Goal: Information Seeking & Learning: Learn about a topic

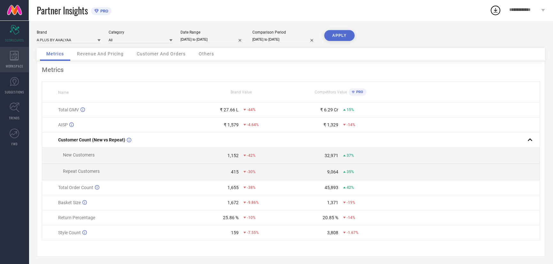
click at [16, 55] on icon at bounding box center [14, 56] width 9 height 10
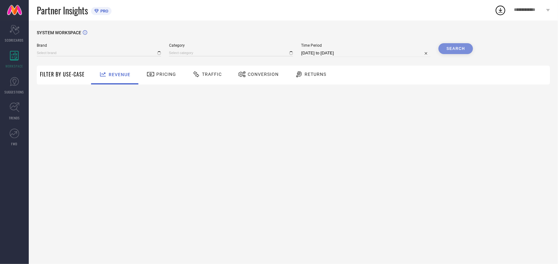
type input "A PLUS BY AHALYAA"
type input "All"
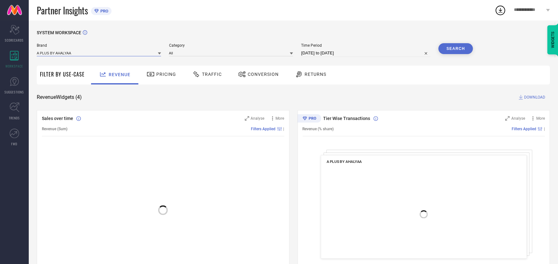
click at [57, 51] on input at bounding box center [99, 53] width 124 height 7
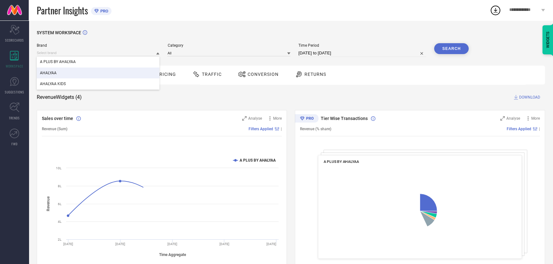
click at [69, 74] on div "AHALYAA" at bounding box center [98, 72] width 123 height 11
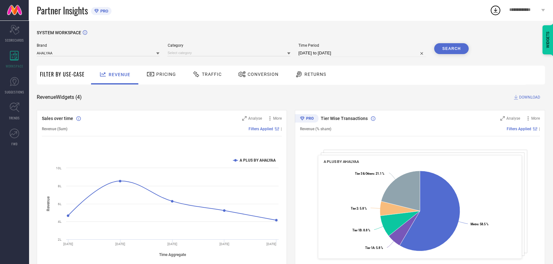
click at [268, 48] on span "Category" at bounding box center [228, 45] width 123 height 4
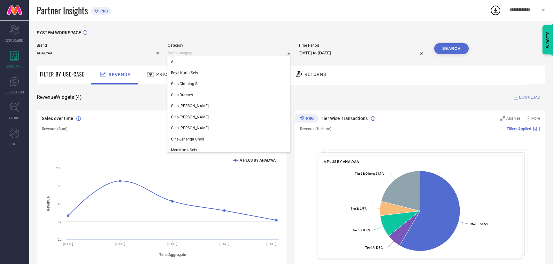
click at [212, 54] on input at bounding box center [228, 53] width 123 height 7
click at [199, 65] on div "All" at bounding box center [228, 61] width 123 height 11
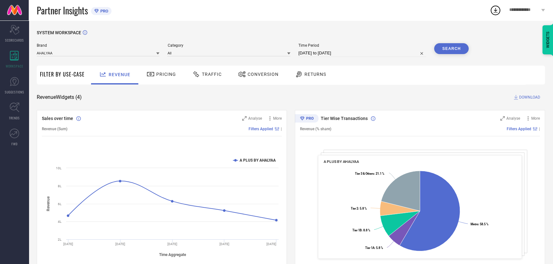
select select "6"
select select "2025"
select select "7"
select select "2025"
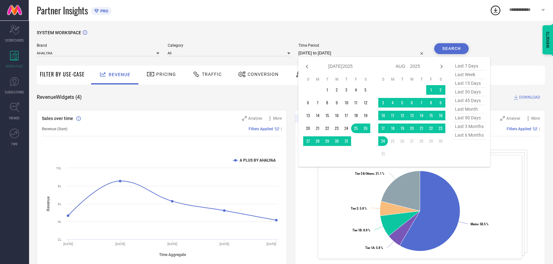
click at [304, 52] on input "[DATE] to [DATE]" at bounding box center [362, 53] width 128 height 8
click at [471, 138] on span "last 6 months" at bounding box center [469, 135] width 32 height 9
type input "[DATE] to [DATE]"
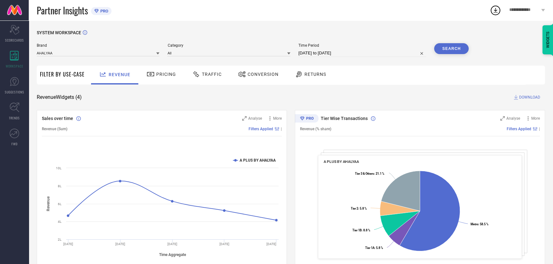
click at [450, 47] on button "Search" at bounding box center [451, 48] width 35 height 11
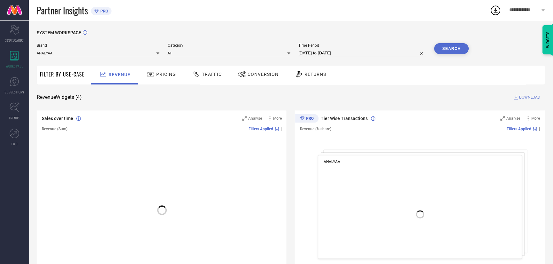
click at [197, 75] on icon at bounding box center [196, 74] width 6 height 6
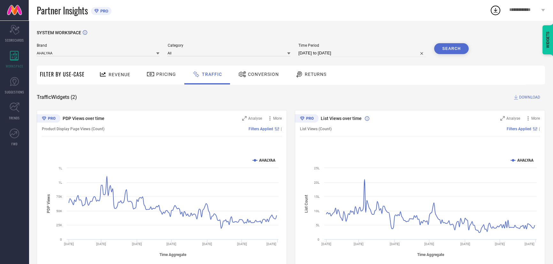
scroll to position [16, 0]
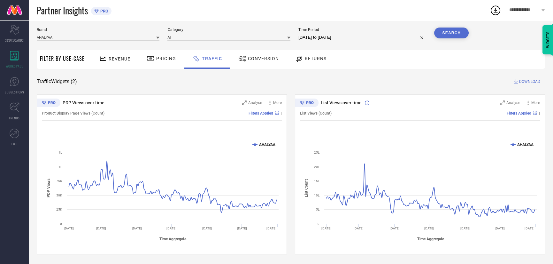
click at [97, 56] on div "Revenue" at bounding box center [114, 58] width 35 height 11
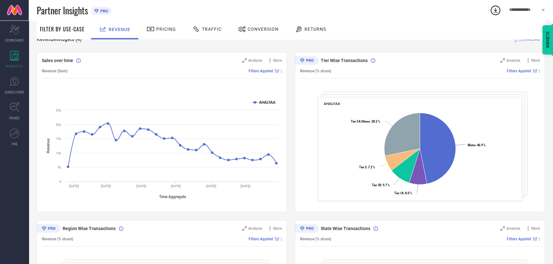
scroll to position [56, 0]
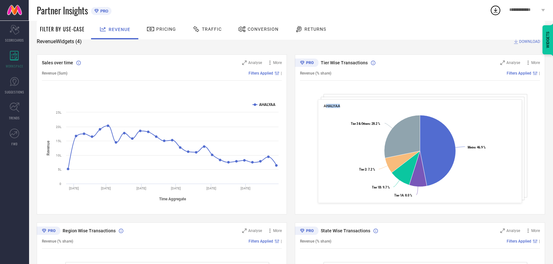
drag, startPoint x: 326, startPoint y: 105, endPoint x: 326, endPoint y: 123, distance: 17.9
click at [326, 123] on div "AHALYAA Created with Highcharts 9.3.3 Metro : 46.9 % ​ Metro : 46.9 % Tier 1A :…" at bounding box center [420, 151] width 204 height 104
click at [326, 94] on div "Tier Wise Transactions Analyse More Revenue (% share) Filters Applied | AHALYAA…" at bounding box center [420, 134] width 250 height 160
click at [326, 96] on div "Tier Wise Transactions Analyse More Revenue (% share) Filters Applied | AHALYAA…" at bounding box center [420, 134] width 250 height 160
drag, startPoint x: 326, startPoint y: 96, endPoint x: 313, endPoint y: 99, distance: 13.3
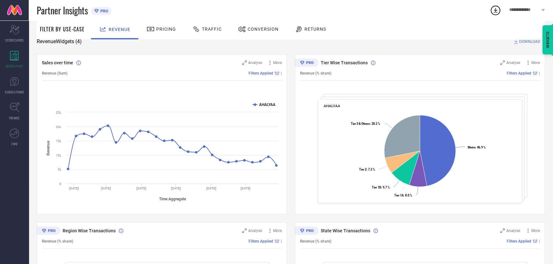
click at [326, 96] on div "Tier Wise Transactions Analyse More Revenue (% share) Filters Applied | AHALYAA…" at bounding box center [420, 134] width 250 height 160
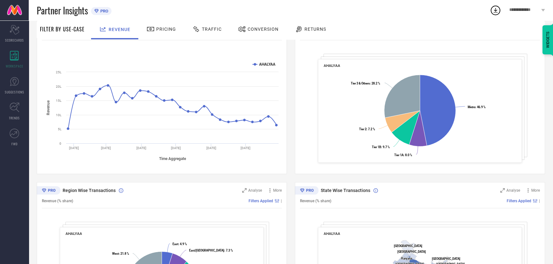
scroll to position [64, 0]
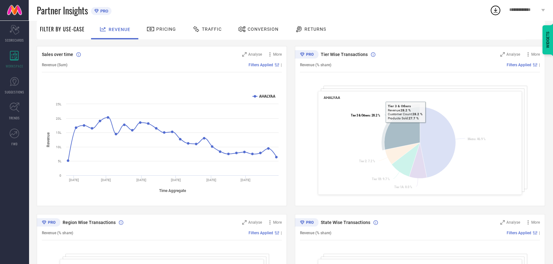
click at [406, 127] on icon at bounding box center [402, 128] width 36 height 43
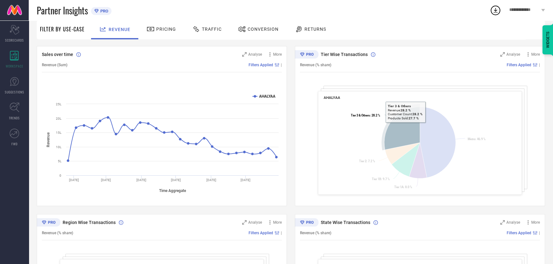
click at [406, 127] on icon at bounding box center [402, 128] width 36 height 43
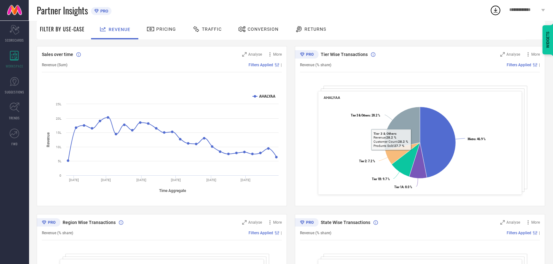
click at [357, 117] on tspan "Tier 3 & Others" at bounding box center [360, 115] width 19 height 4
click at [509, 52] on span "Analyse" at bounding box center [513, 54] width 14 height 4
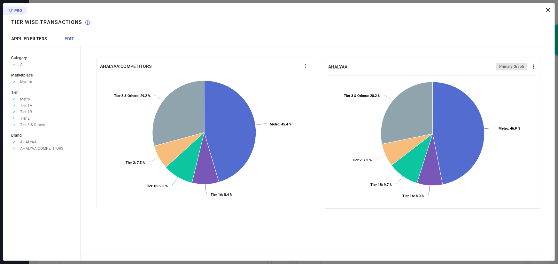
click at [533, 66] on icon at bounding box center [533, 66] width 6 height 6
click at [521, 79] on span "Download" at bounding box center [522, 78] width 18 height 4
click at [546, 12] on div "AHALYAA:COMPETITORS Created with Highcharts 9.3.3 Metro : 45.4 % ​ Metro : 45.4…" at bounding box center [318, 131] width 474 height 257
click at [548, 10] on icon at bounding box center [548, 10] width 4 height 4
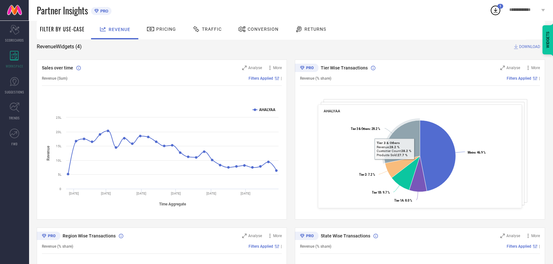
scroll to position [0, 0]
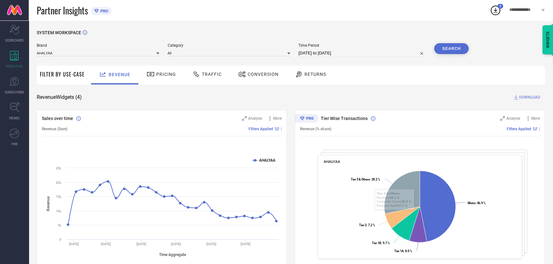
select select "1"
select select "2025"
select select "2"
select select "2025"
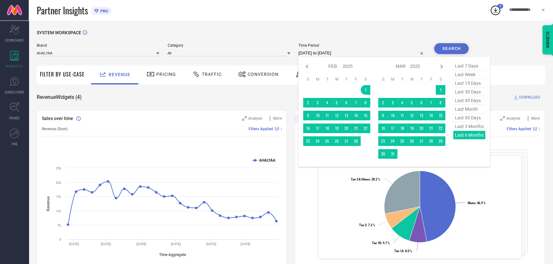
click at [348, 54] on input "[DATE] to [DATE]" at bounding box center [362, 53] width 128 height 8
click at [472, 129] on span "last 3 months" at bounding box center [469, 126] width 32 height 9
type input "[DATE] to [DATE]"
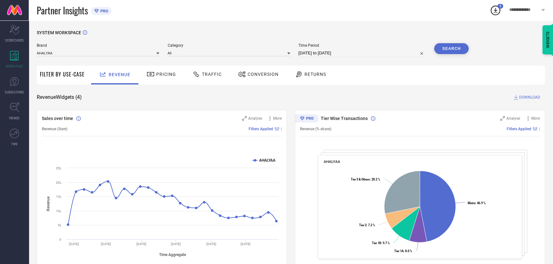
click at [396, 53] on input "[DATE] to [DATE]" at bounding box center [362, 53] width 128 height 8
select select "4"
select select "2025"
select select "5"
select select "2025"
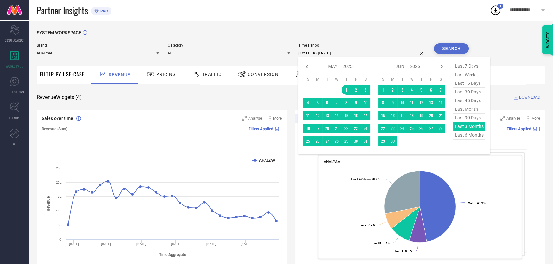
click at [448, 50] on button "Search" at bounding box center [451, 48] width 35 height 11
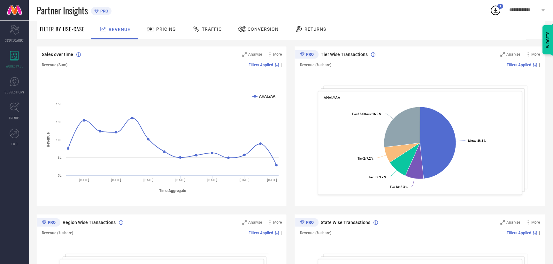
scroll to position [183, 0]
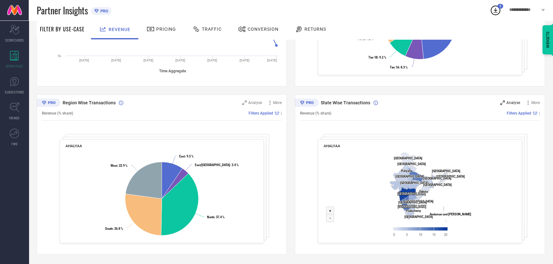
click at [504, 105] on div "Analyse" at bounding box center [510, 102] width 20 height 6
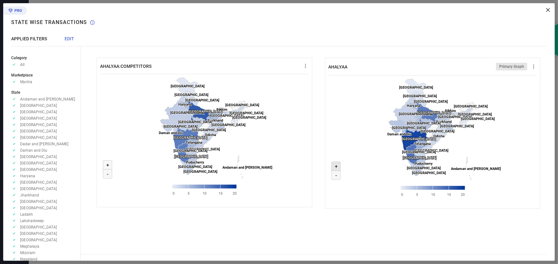
click at [338, 164] on icon at bounding box center [335, 166] width 9 height 9
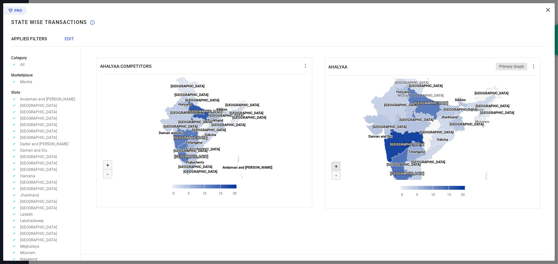
click at [338, 164] on icon at bounding box center [335, 166] width 9 height 9
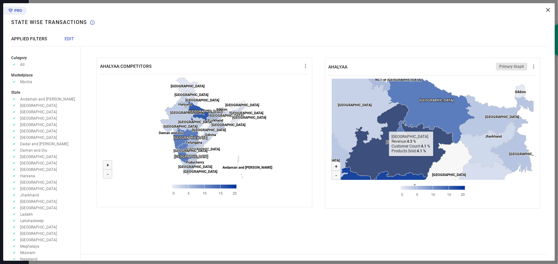
drag, startPoint x: 402, startPoint y: 133, endPoint x: 420, endPoint y: 172, distance: 43.2
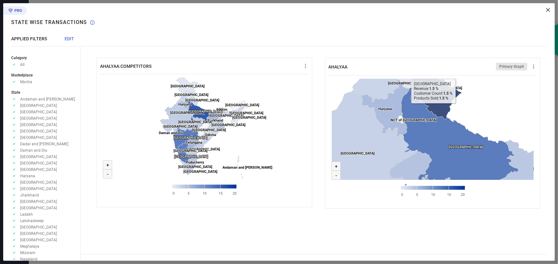
drag, startPoint x: 441, startPoint y: 147, endPoint x: 432, endPoint y: 107, distance: 41.1
click at [432, 107] on icon at bounding box center [435, 95] width 53 height 49
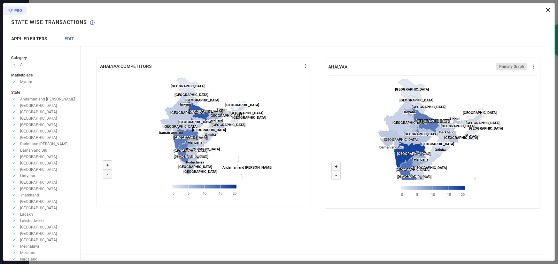
click at [381, 157] on rect at bounding box center [432, 139] width 208 height 128
click at [547, 8] on icon at bounding box center [548, 10] width 4 height 4
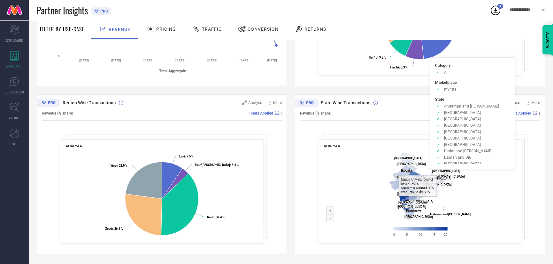
click at [510, 103] on span "Analyse" at bounding box center [513, 102] width 14 height 4
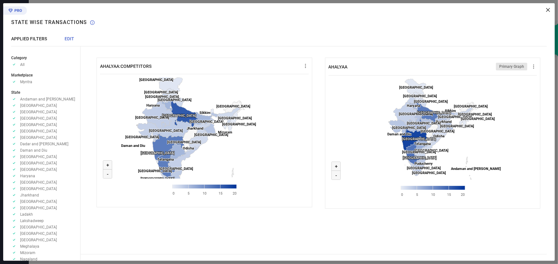
click at [546, 8] on icon at bounding box center [548, 10] width 4 height 4
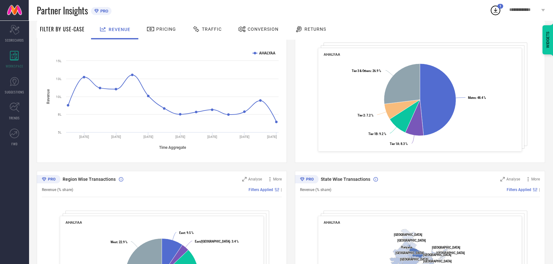
scroll to position [24, 0]
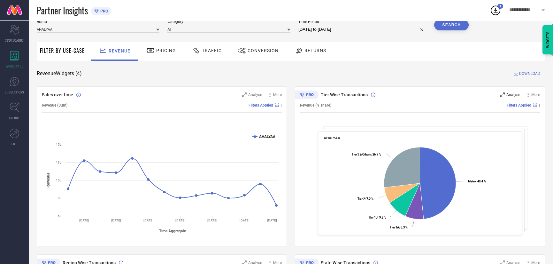
click at [509, 94] on span "Analyse" at bounding box center [513, 94] width 14 height 4
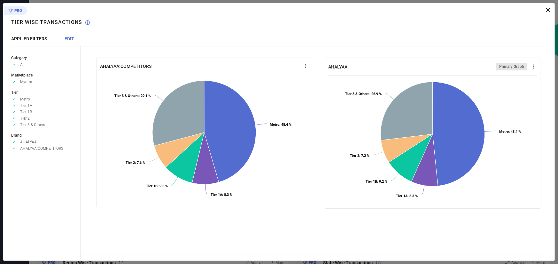
click at [545, 11] on div at bounding box center [315, 10] width 469 height 4
click at [546, 10] on div at bounding box center [315, 10] width 469 height 4
click at [549, 8] on icon at bounding box center [548, 10] width 4 height 4
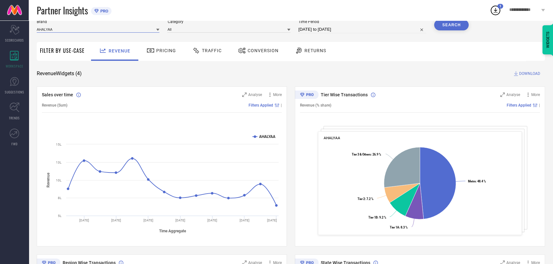
click at [73, 30] on input at bounding box center [98, 29] width 123 height 7
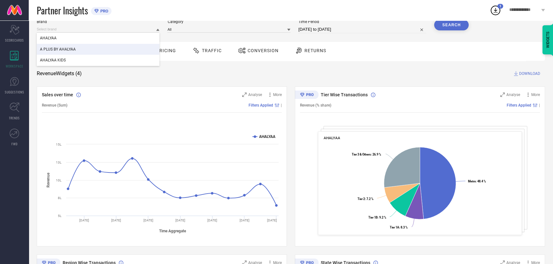
click at [72, 51] on span "A PLUS BY AHALYAA" at bounding box center [58, 49] width 36 height 4
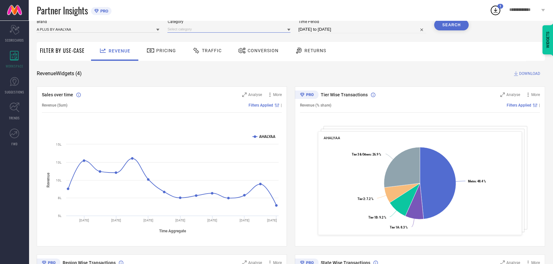
click at [206, 28] on input at bounding box center [228, 29] width 123 height 7
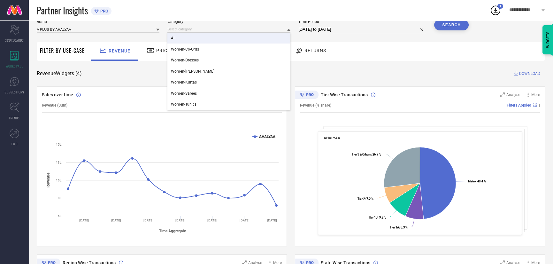
click at [199, 39] on div "All" at bounding box center [228, 38] width 123 height 11
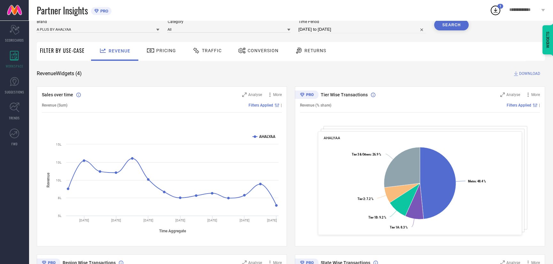
select select "4"
select select "2025"
select select "5"
select select "2025"
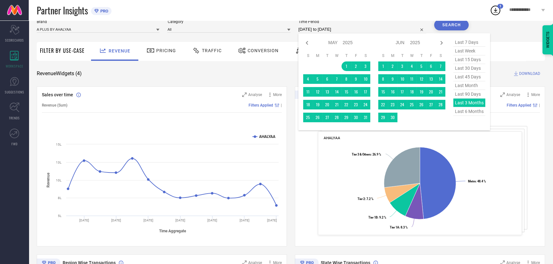
click at [362, 27] on input "[DATE] to [DATE]" at bounding box center [362, 30] width 128 height 8
click at [468, 112] on span "last 6 months" at bounding box center [469, 111] width 32 height 9
type input "[DATE] to [DATE]"
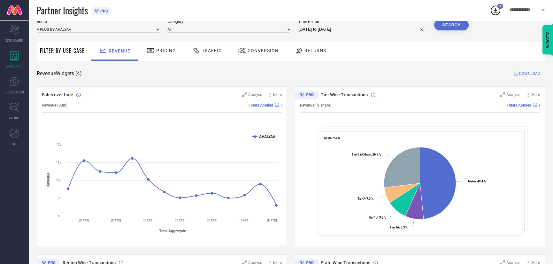
click at [456, 30] on div "Search" at bounding box center [451, 26] width 35 height 14
click at [452, 22] on button "Search" at bounding box center [451, 24] width 35 height 11
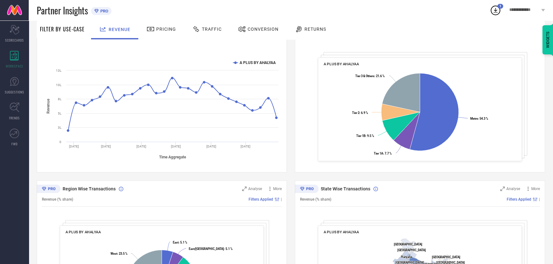
scroll to position [0, 0]
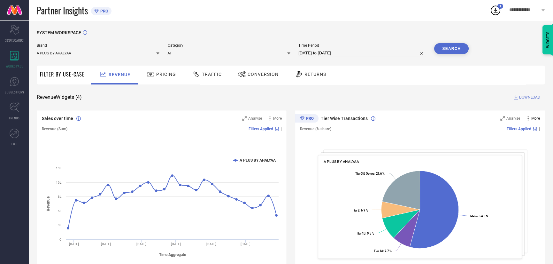
click at [527, 118] on icon at bounding box center [528, 118] width 6 height 6
click at [487, 119] on div "Tier Wise Transactions" at bounding box center [402, 118] width 184 height 6
click at [514, 117] on span "Analyse" at bounding box center [513, 118] width 14 height 4
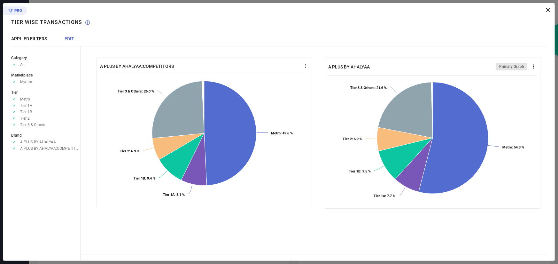
click at [534, 68] on icon at bounding box center [533, 66] width 1 height 4
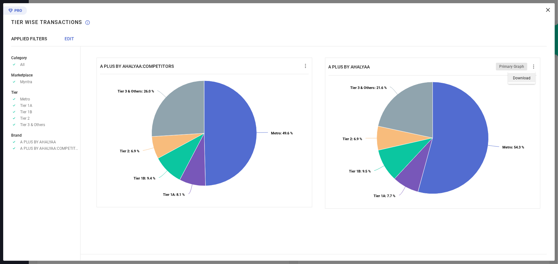
click at [532, 80] on li "Download" at bounding box center [521, 77] width 27 height 9
click at [552, 9] on div "A PLUS BY [PERSON_NAME]:COMPETITORS Created with Highcharts 9.3.3 Metro : 49.6 …" at bounding box center [318, 131] width 474 height 257
click at [547, 11] on icon at bounding box center [548, 10] width 4 height 4
